Goal: Information Seeking & Learning: Learn about a topic

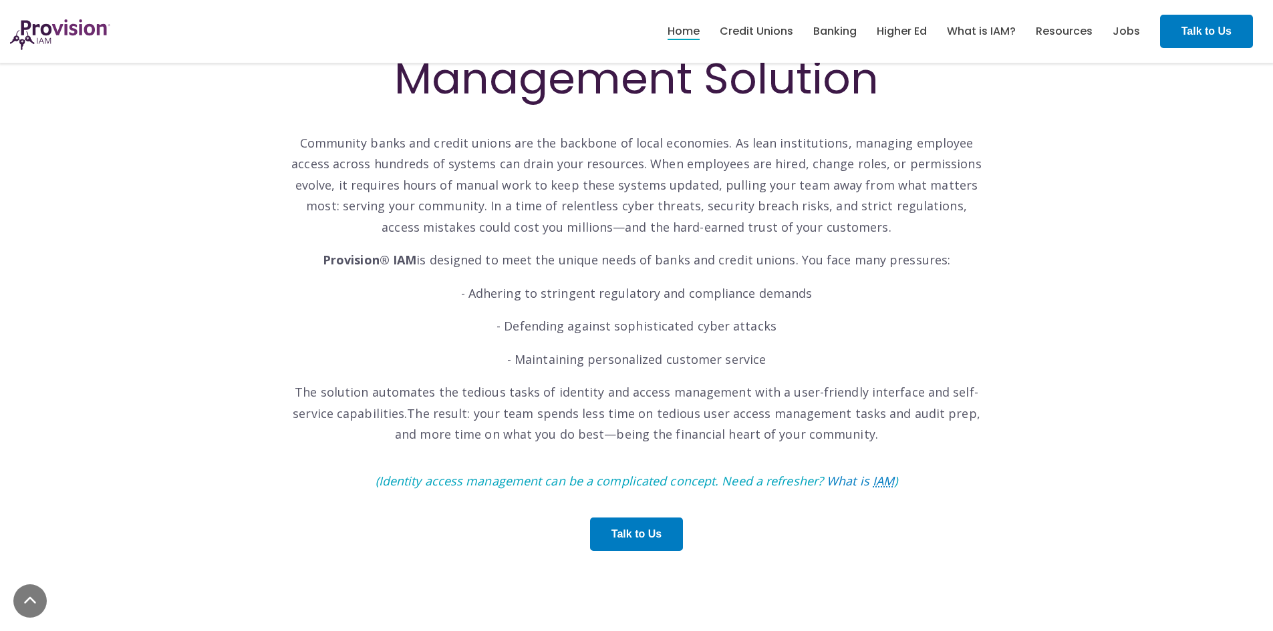
scroll to position [601, 0]
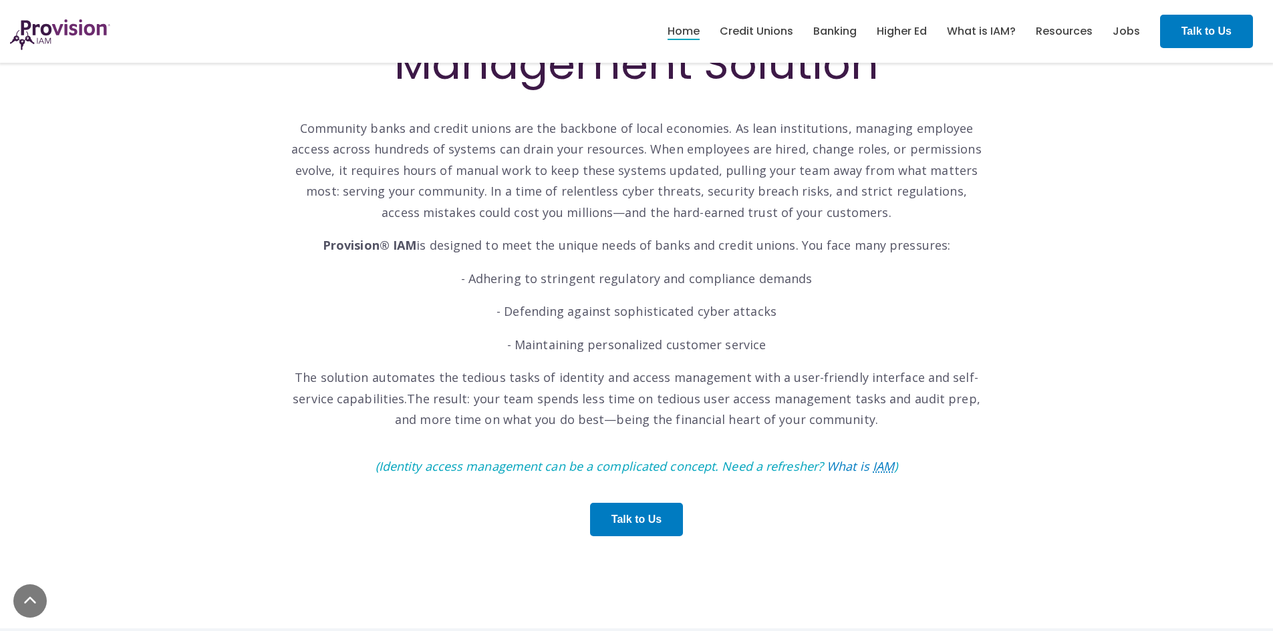
click at [411, 469] on icon "(Identity access management can be a complicated concept. Need a refresher? Wha…" at bounding box center [636, 466] width 522 height 16
drag, startPoint x: 411, startPoint y: 469, endPoint x: 517, endPoint y: 476, distance: 106.4
click at [517, 476] on p "(Identity access management can be a complicated concept. Need a refresher? Wha…" at bounding box center [636, 466] width 695 height 21
copy icon "Identity access management"
click at [878, 465] on abbr "IAM" at bounding box center [882, 466] width 21 height 16
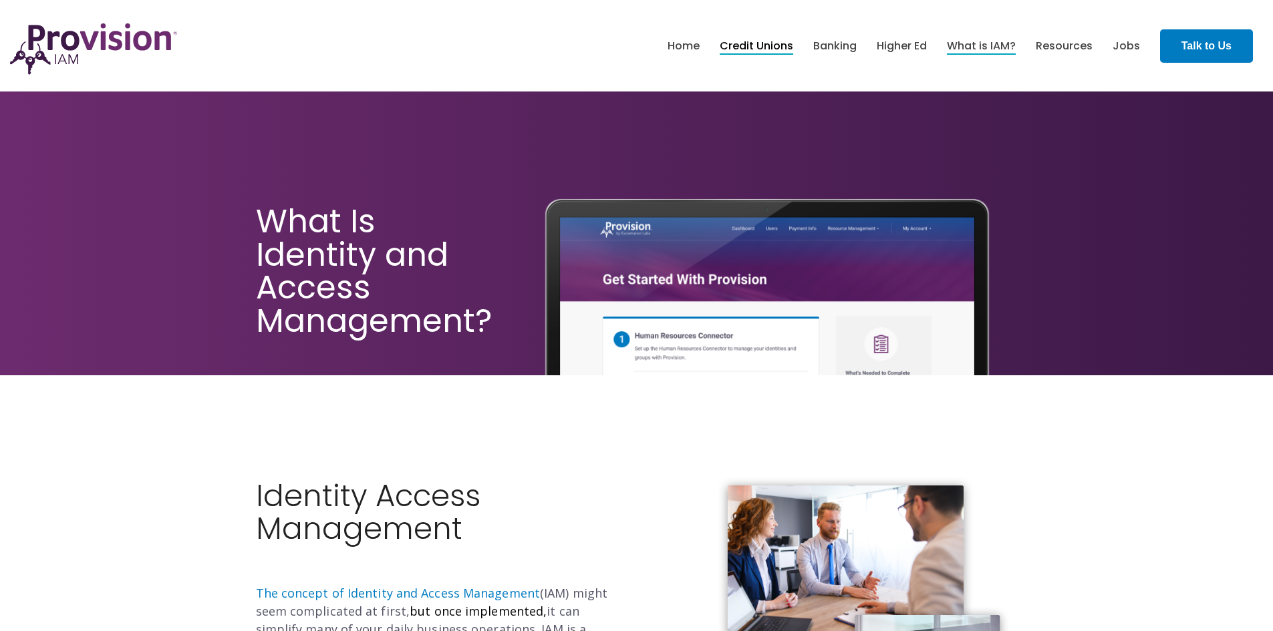
click at [750, 43] on link "Credit Unions" at bounding box center [755, 46] width 73 height 23
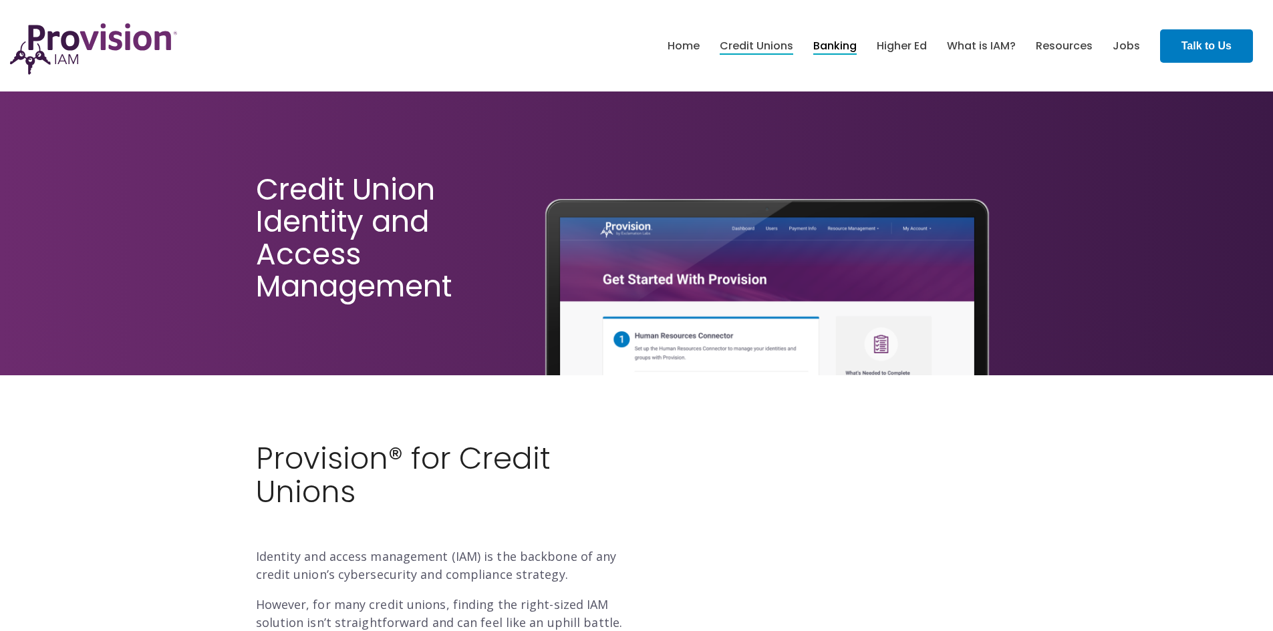
click at [842, 49] on link "Banking" at bounding box center [834, 46] width 43 height 23
